Goal: Find specific page/section: Find specific page/section

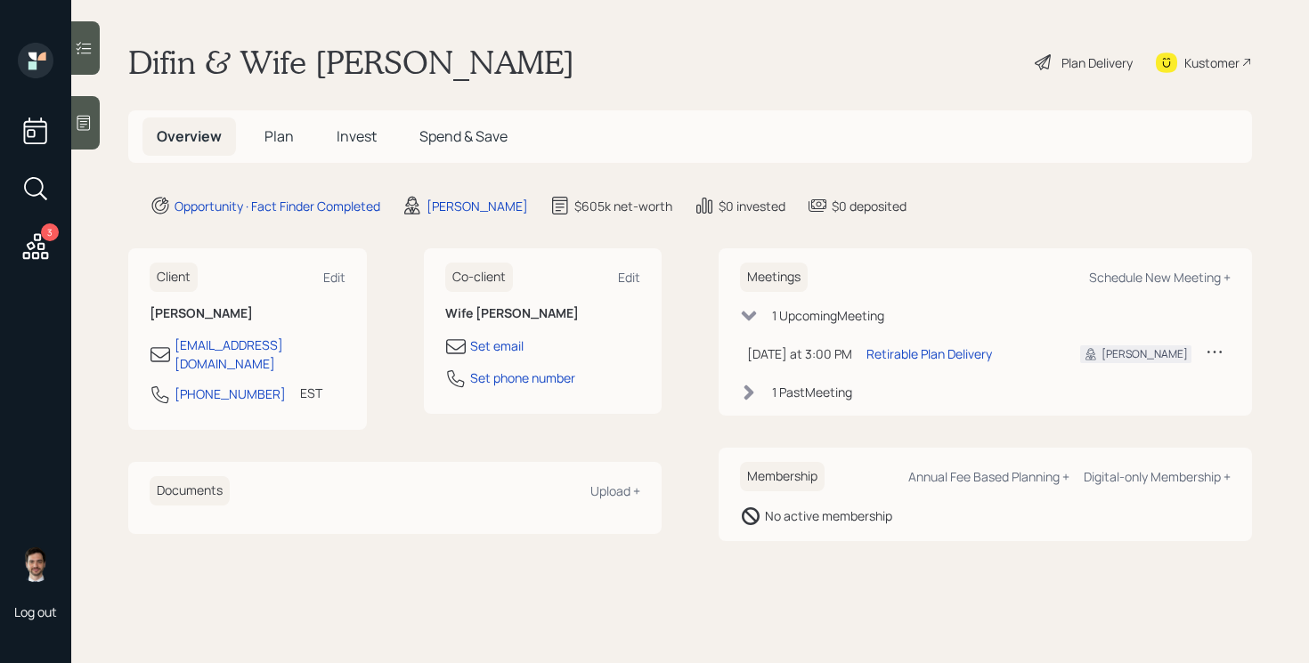
click at [482, 65] on div "Difin & Wife [PERSON_NAME] Plan Delivery Kustomer" at bounding box center [690, 62] width 1124 height 39
